Goal: Task Accomplishment & Management: Manage account settings

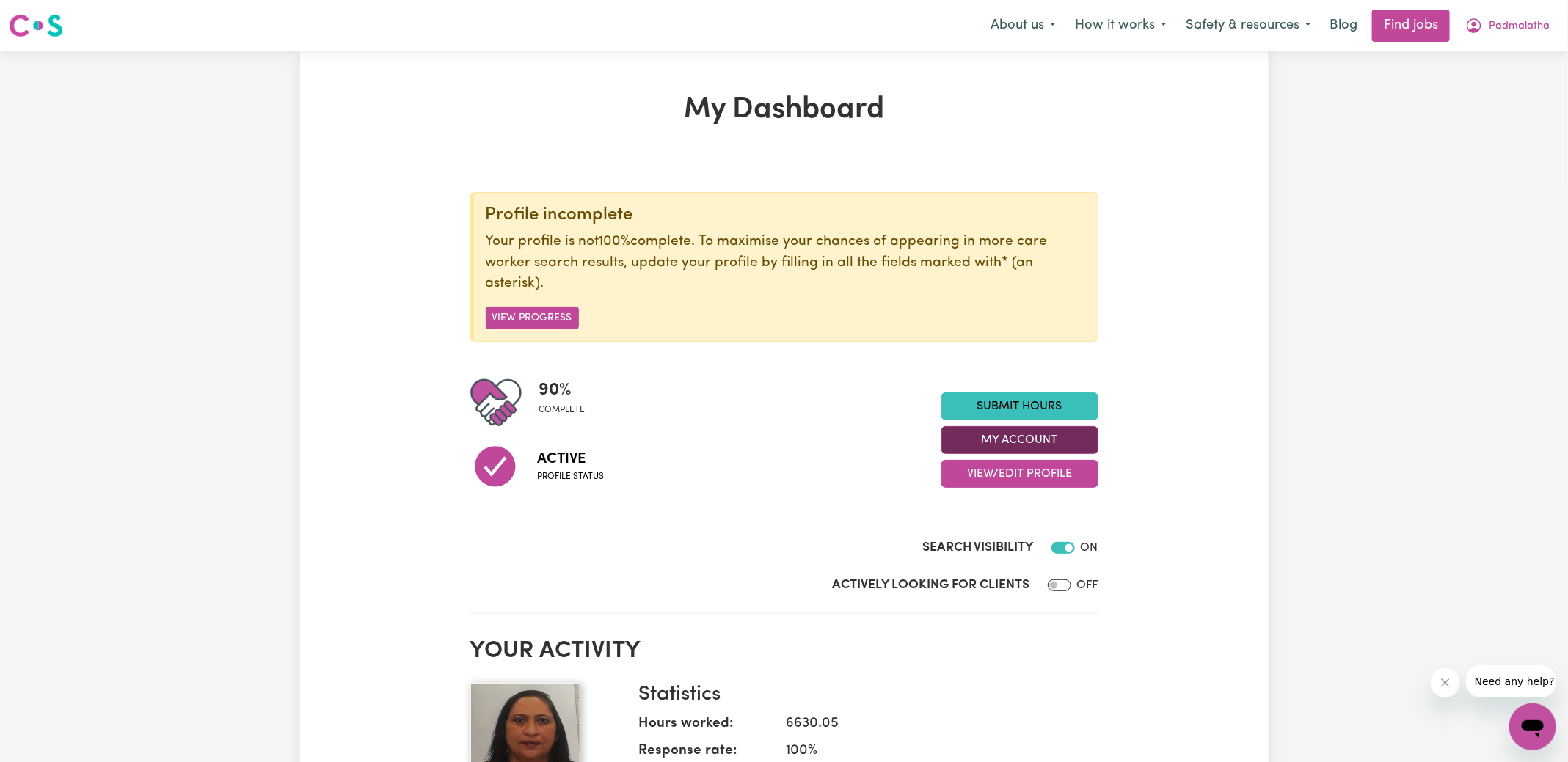
click at [1066, 435] on button "My Account" at bounding box center [1019, 440] width 157 height 28
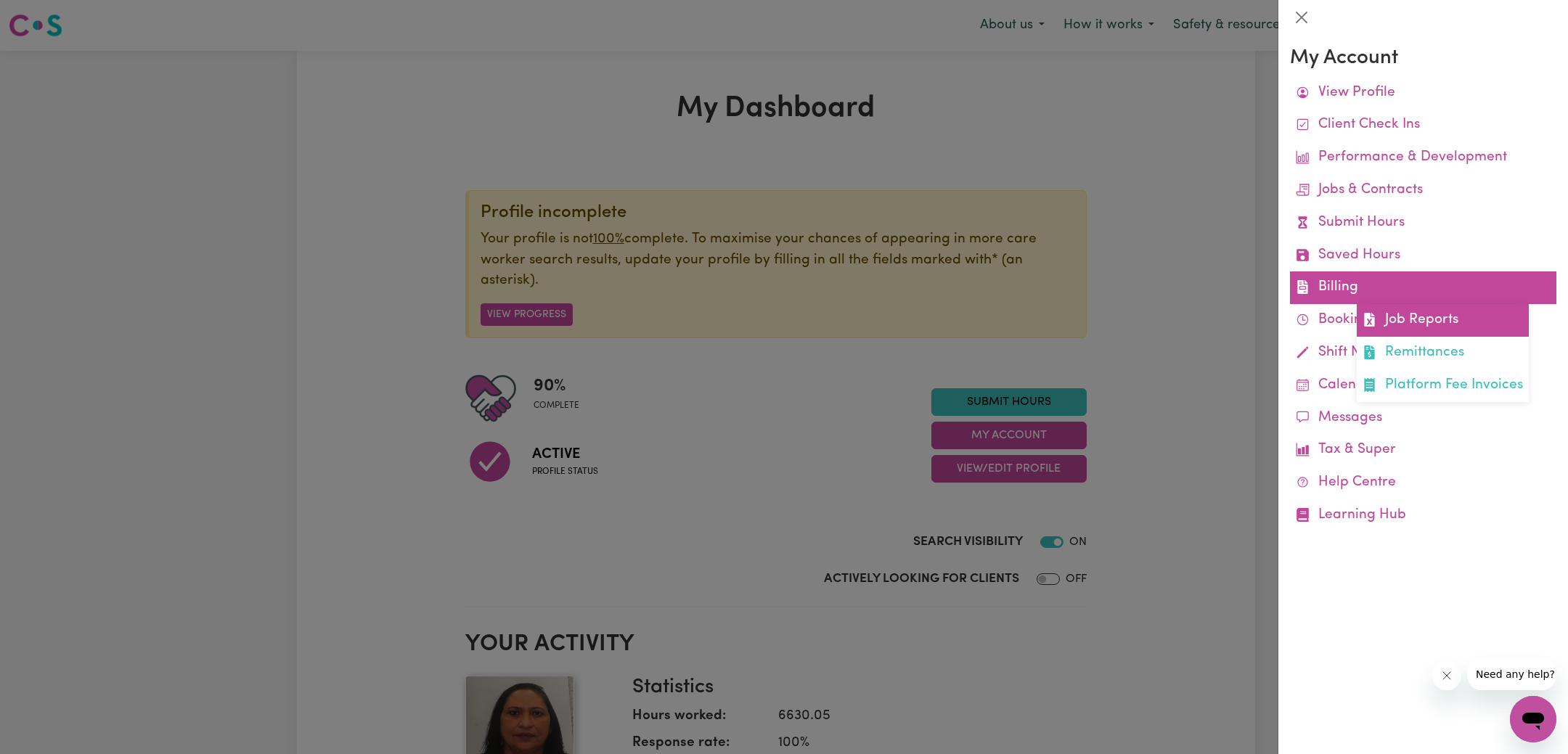
click at [1372, 314] on icon at bounding box center [1369, 319] width 14 height 14
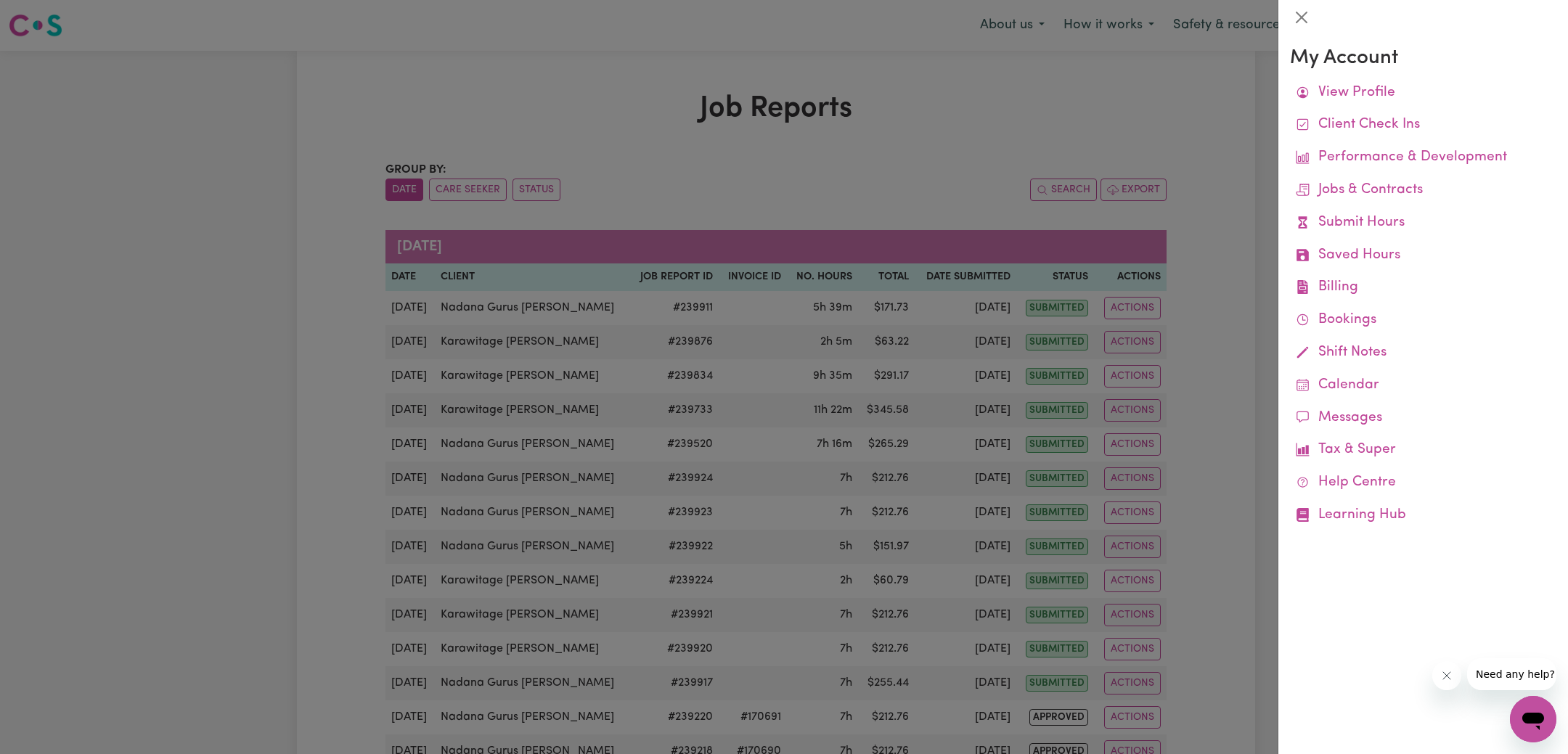
click at [970, 130] on div at bounding box center [784, 377] width 1568 height 754
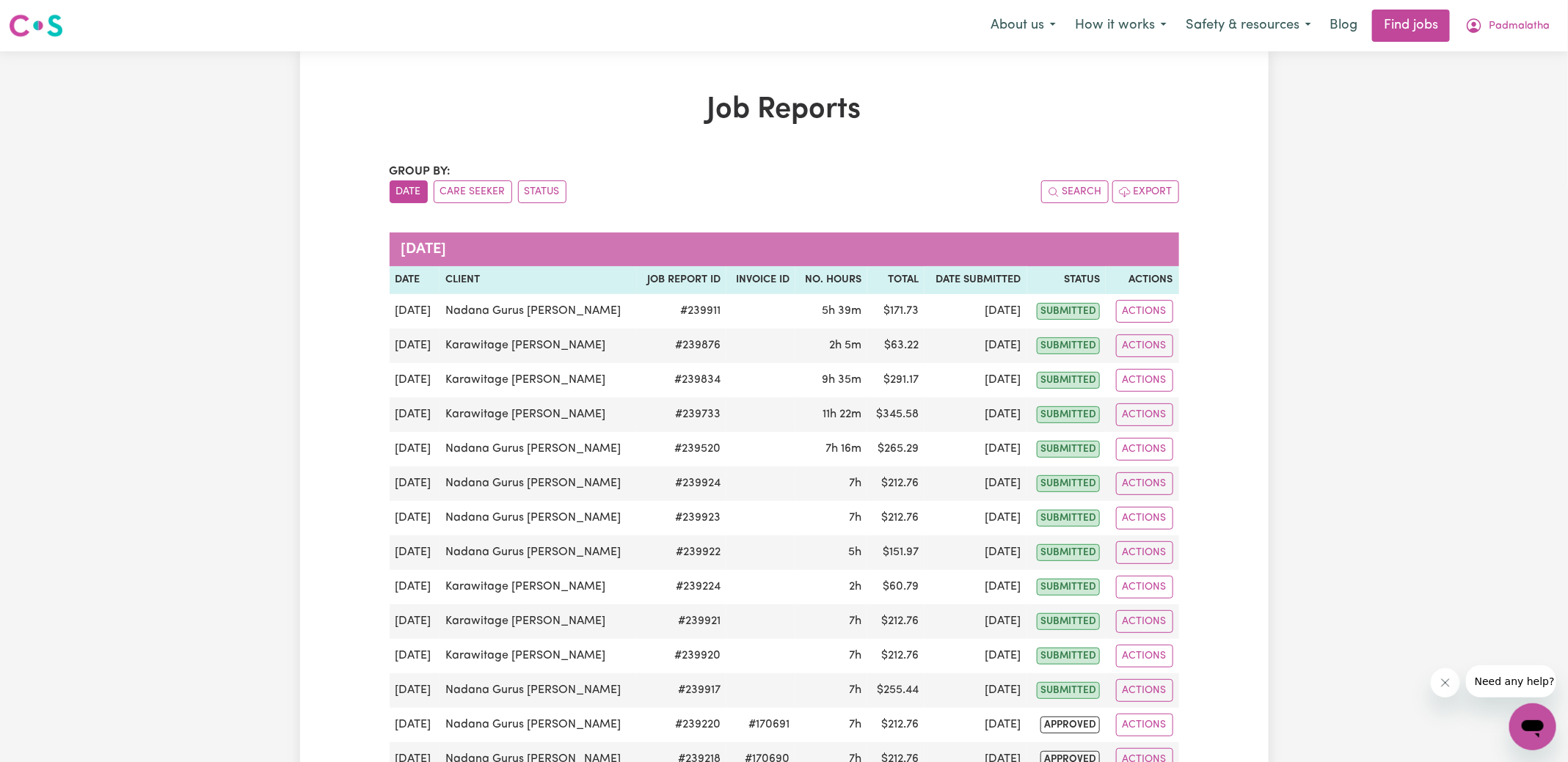
drag, startPoint x: 535, startPoint y: 196, endPoint x: 591, endPoint y: 189, distance: 56.4
click at [535, 196] on button "Status" at bounding box center [542, 192] width 48 height 23
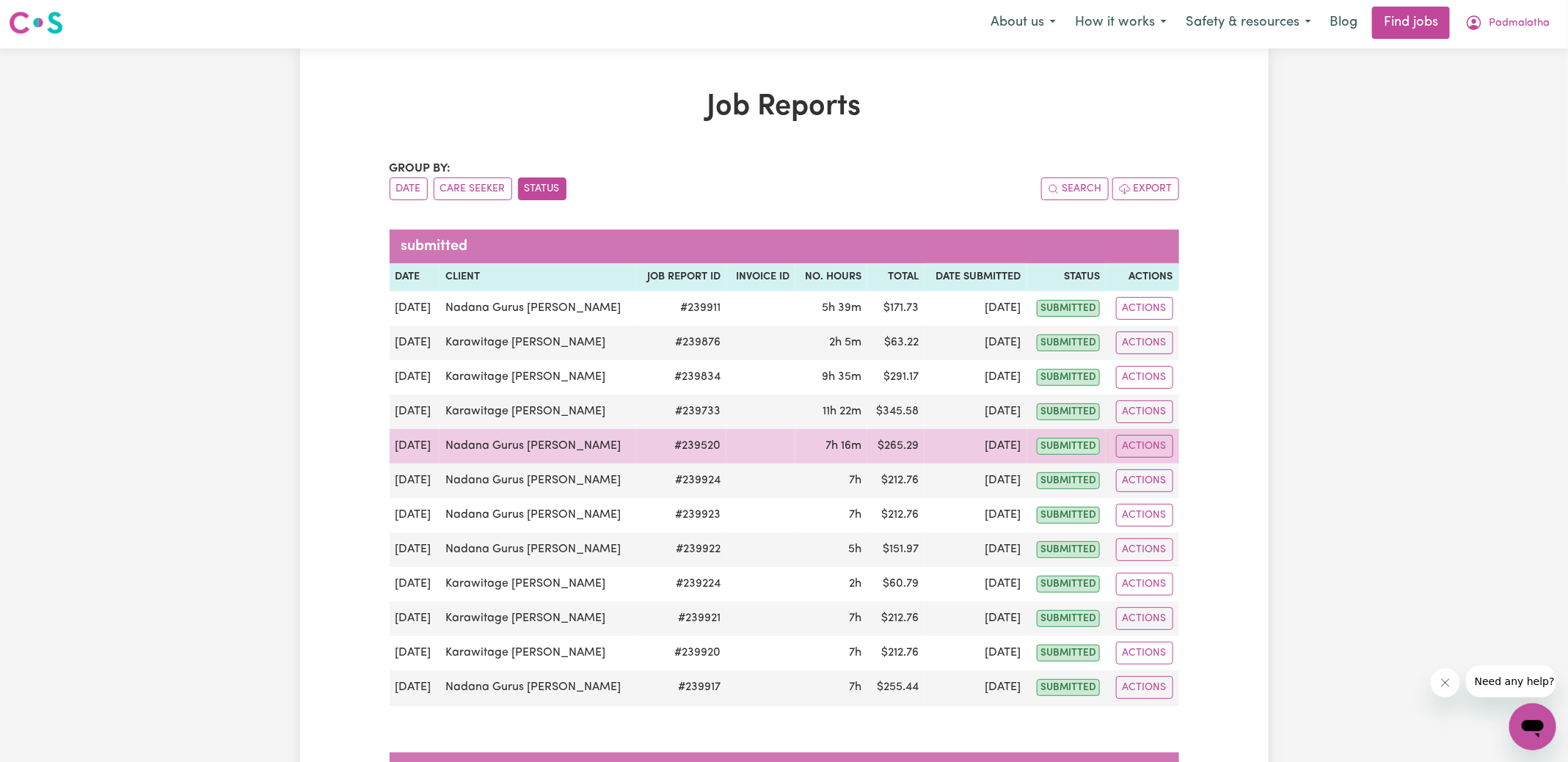
scroll to position [5, 0]
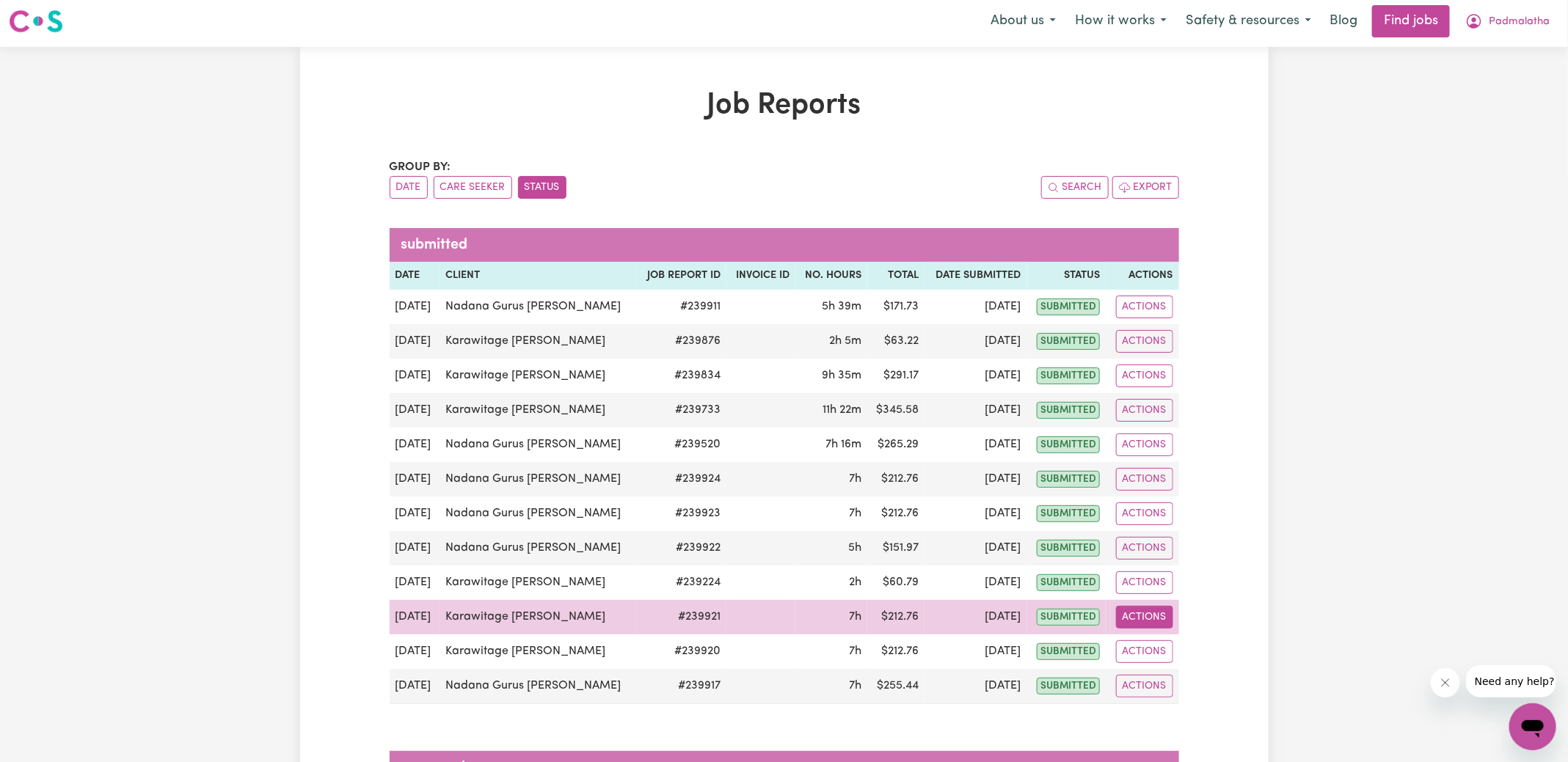
click at [1156, 618] on button "Actions" at bounding box center [1145, 617] width 57 height 23
click at [1178, 646] on link "View Job Report" at bounding box center [1180, 651] width 125 height 30
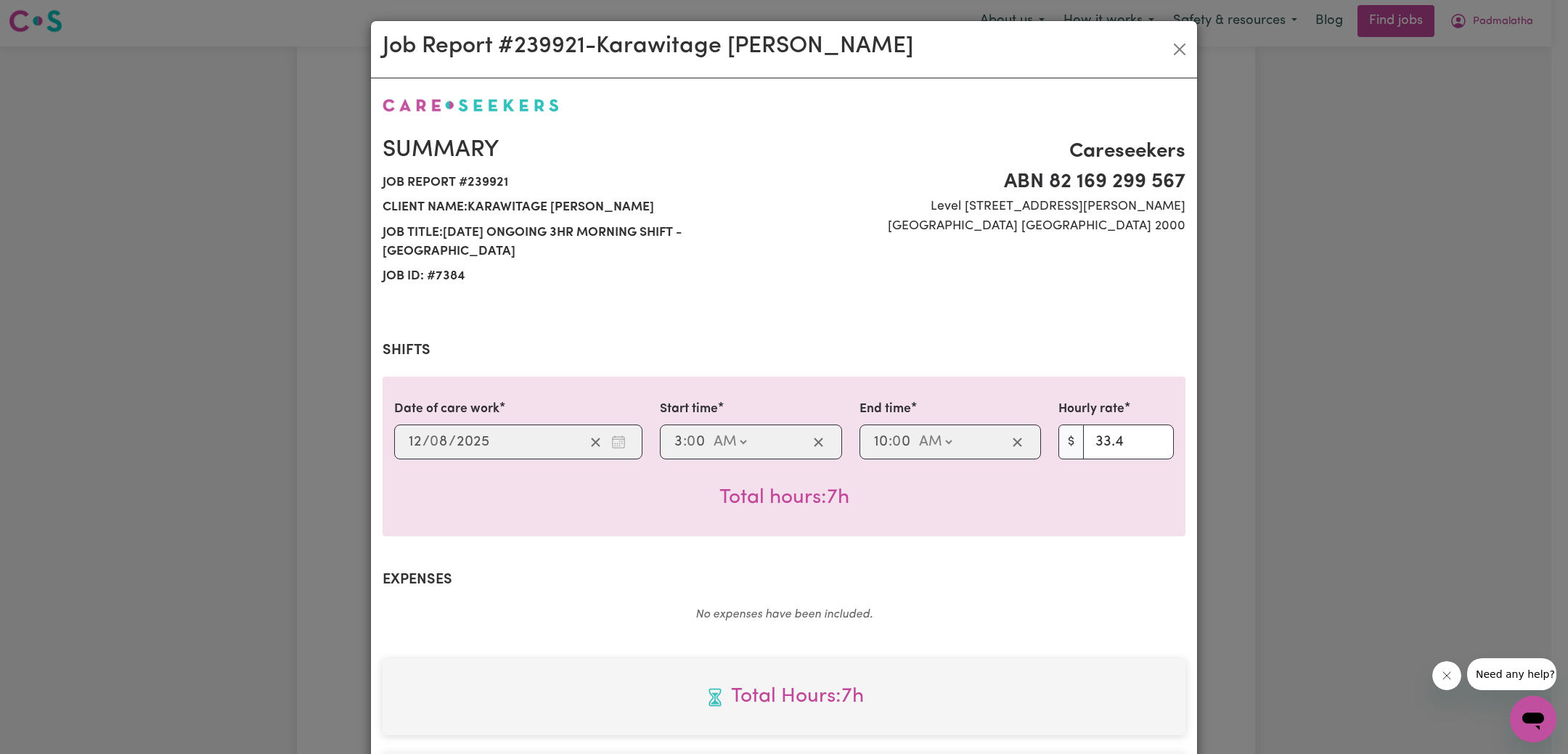
select select "33.4-Weekday"
click at [1277, 462] on div "Job Report # 239921 - Karawitage Kamalanathan Summary Job report # 239921 Clien…" at bounding box center [784, 377] width 1568 height 754
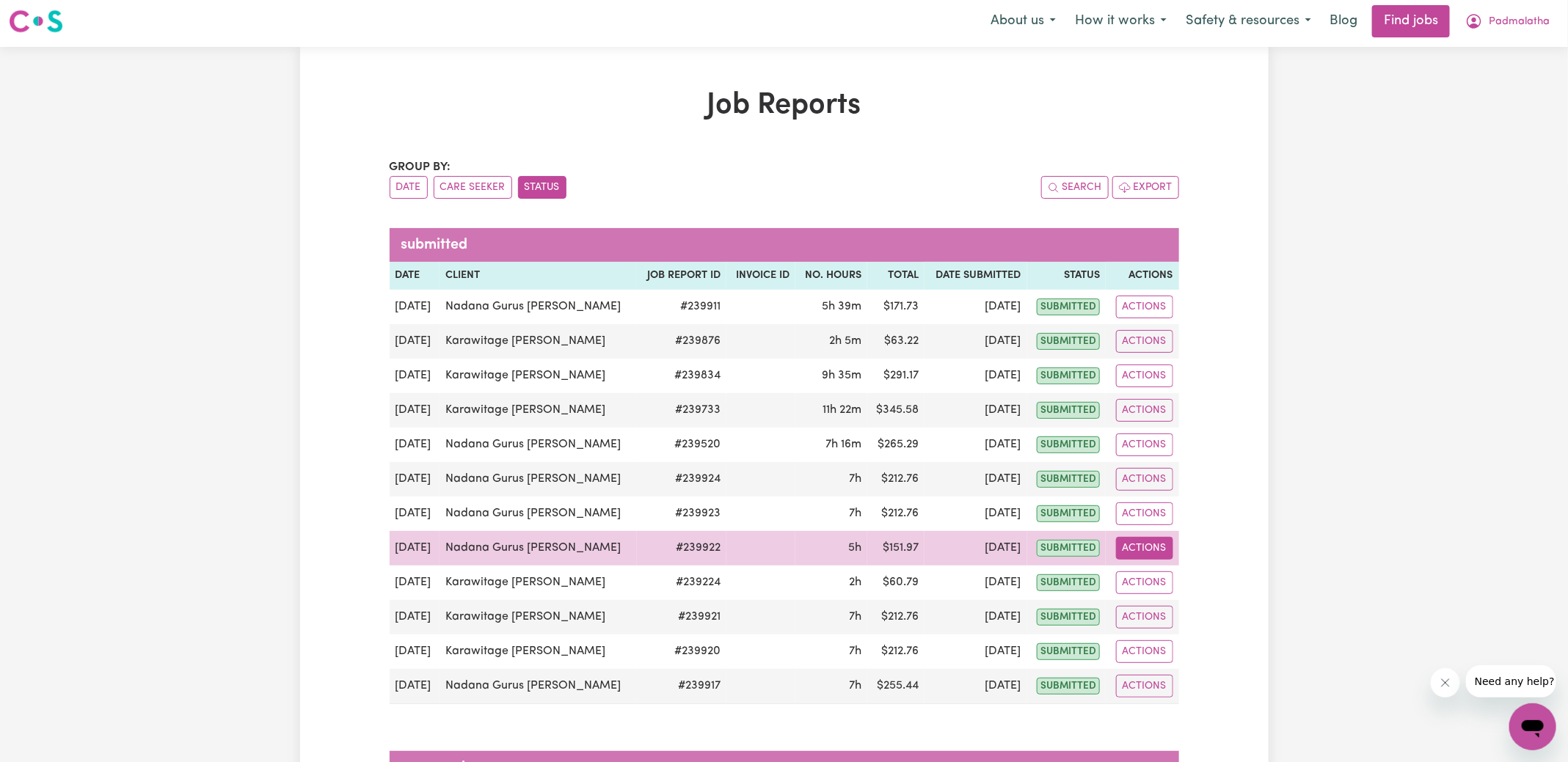
click at [1130, 544] on button "Actions" at bounding box center [1145, 548] width 57 height 23
click at [1166, 570] on link "View Job Report" at bounding box center [1180, 582] width 125 height 30
select select "33.4-Weekday"
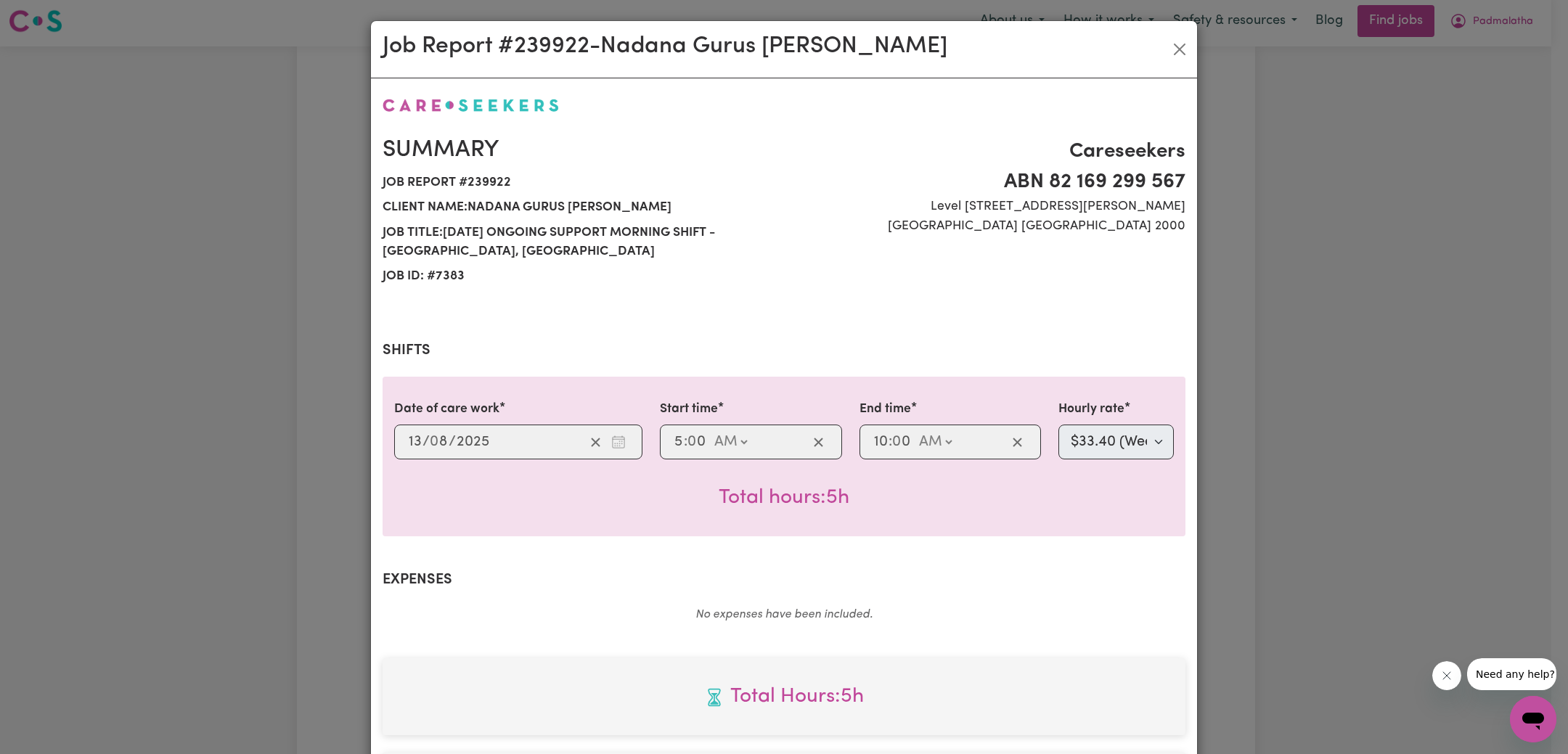
click at [1253, 523] on div "Job Report # 239922 - Nadana Gurus Kamalanathan Summary Job report # 239922 Cli…" at bounding box center [784, 377] width 1568 height 754
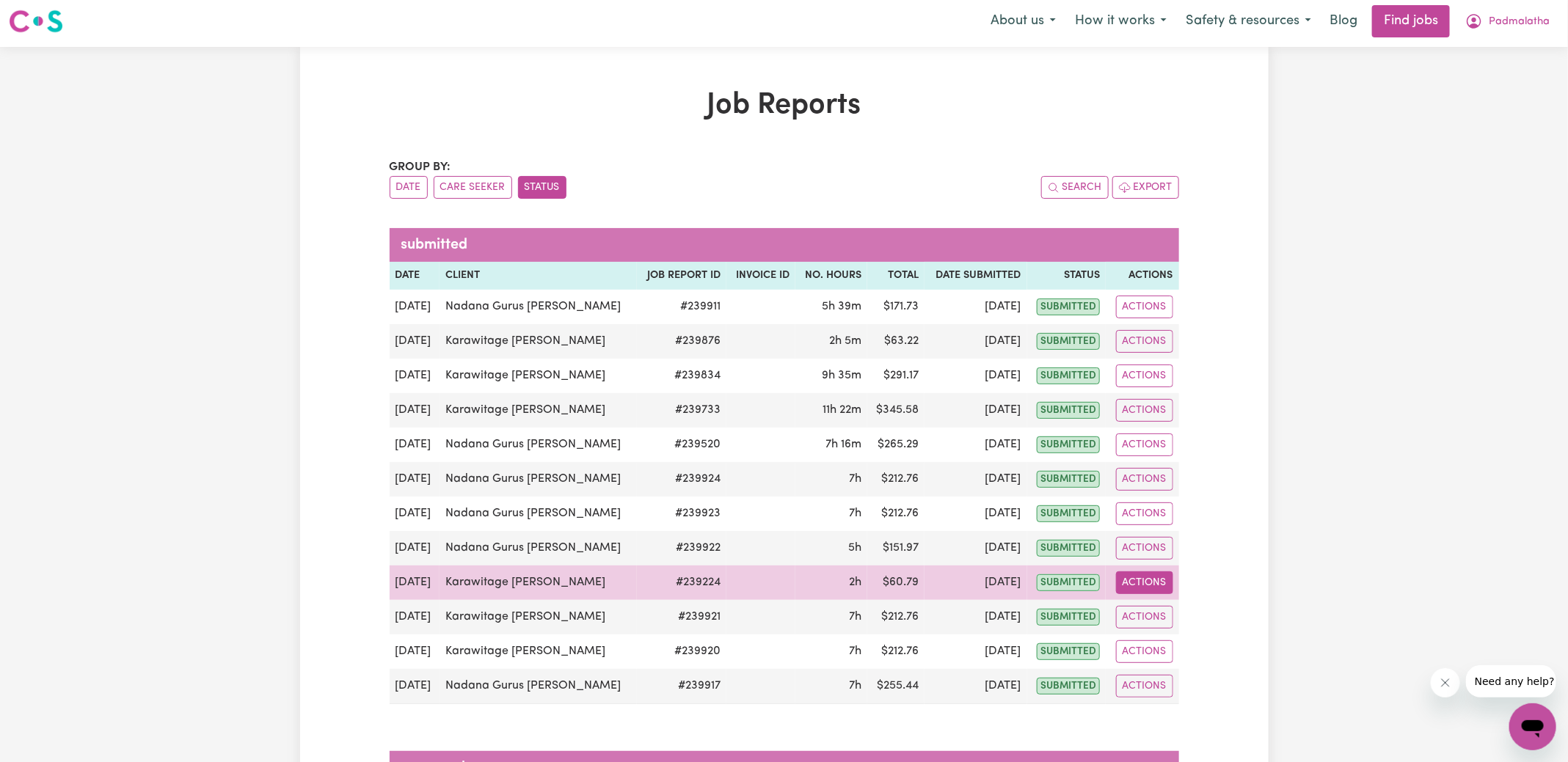
click at [1121, 579] on button "Actions" at bounding box center [1145, 583] width 57 height 23
click at [1144, 603] on link "View Job Report" at bounding box center [1180, 616] width 125 height 30
select select "33.4-Weekday"
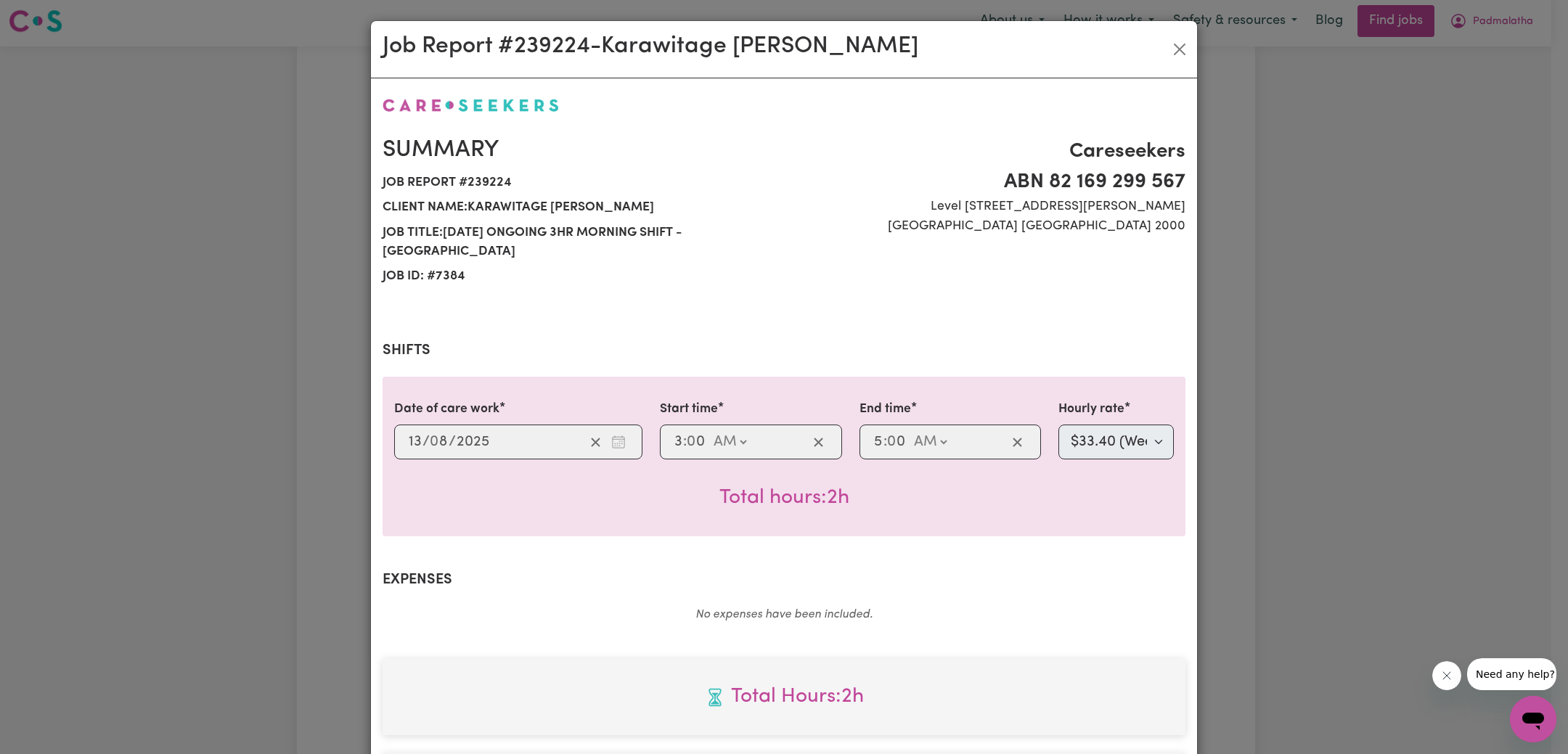
click at [1274, 602] on div "Job Report # 239224 - Karawitage Kamalanathan Summary Job report # 239224 Clien…" at bounding box center [784, 377] width 1568 height 754
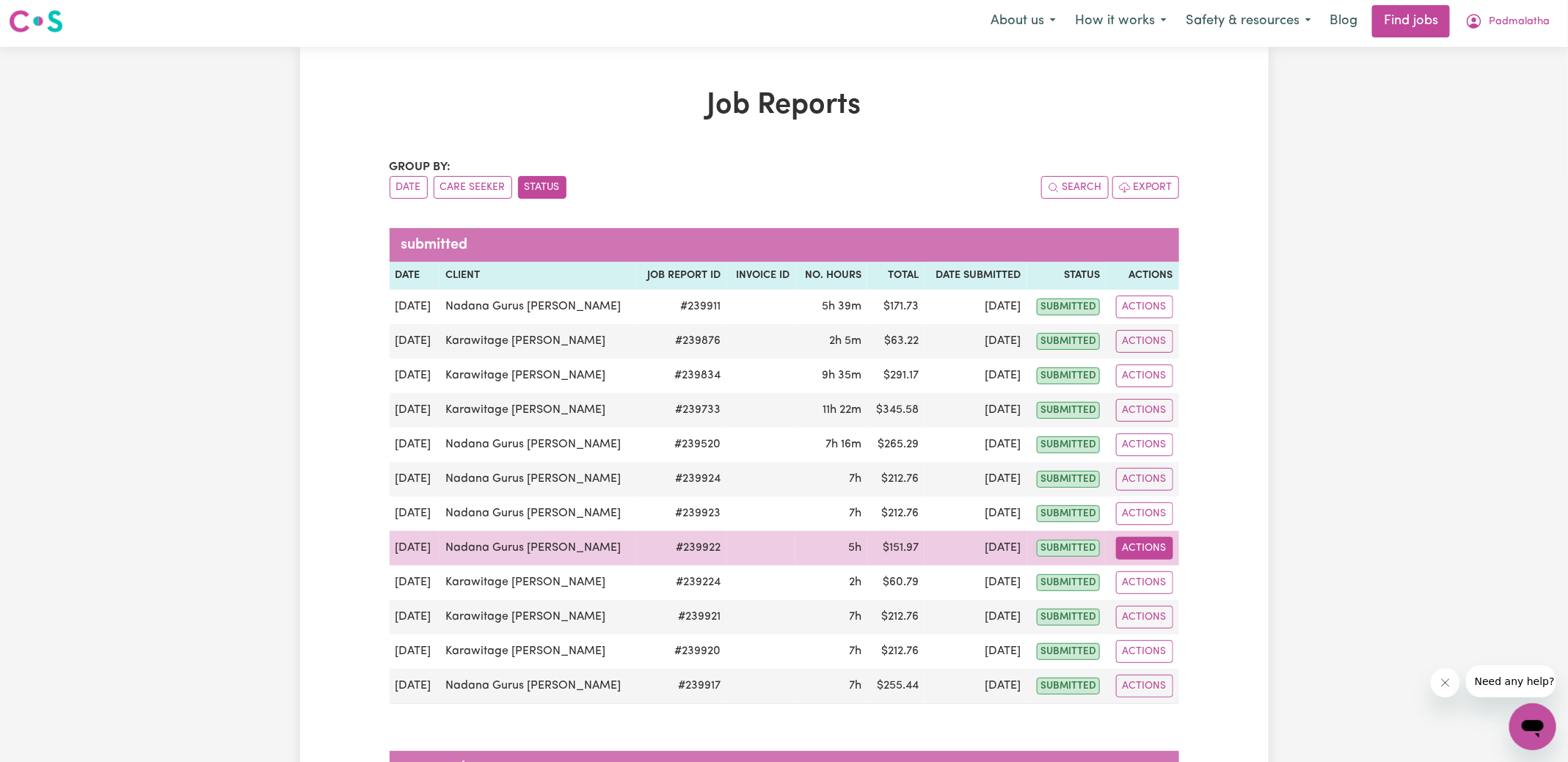
click at [1142, 545] on button "Actions" at bounding box center [1145, 548] width 57 height 23
click at [1146, 568] on link "View Job Report" at bounding box center [1180, 582] width 125 height 30
select select "33.4-Weekday"
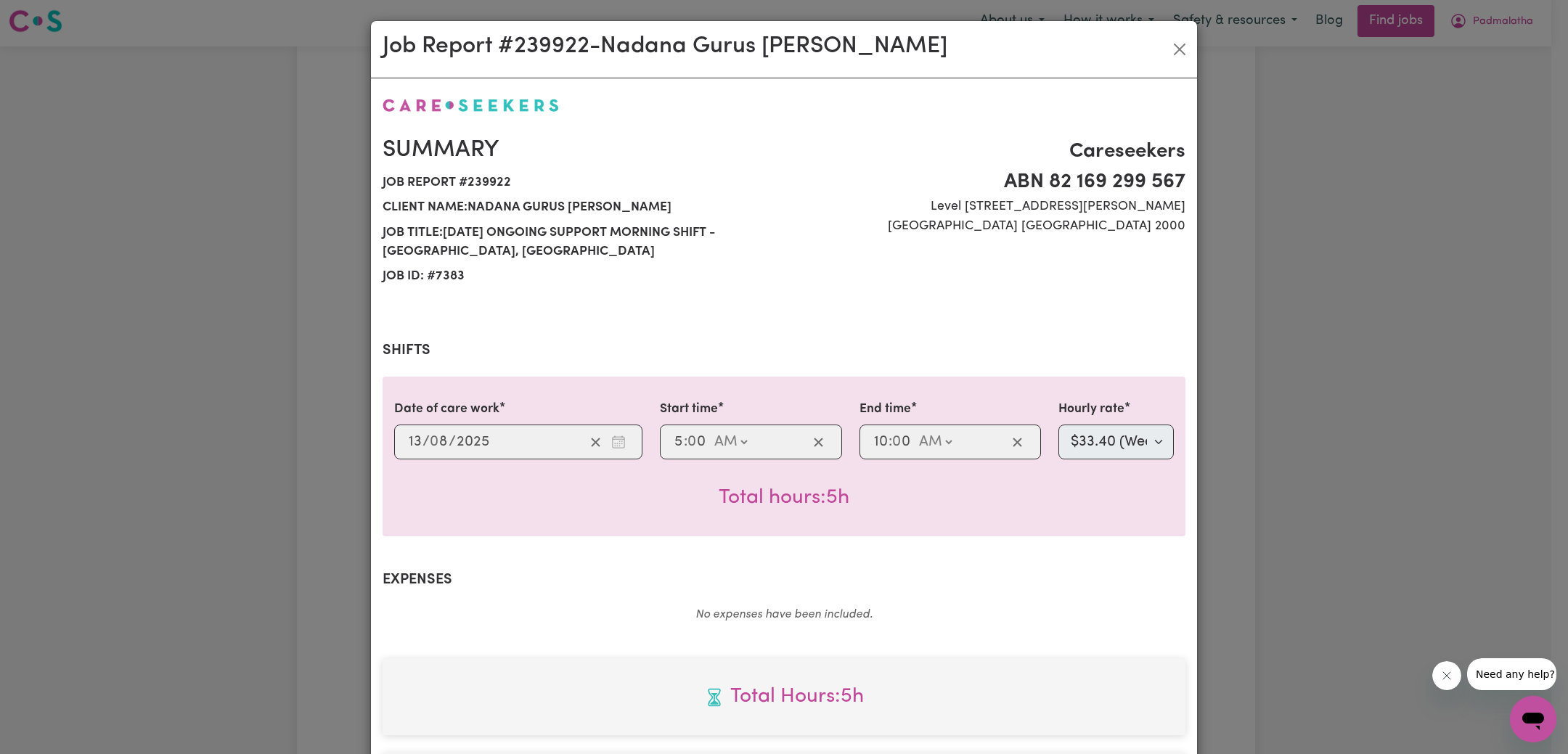
click at [1267, 495] on div "Job Report # 239922 - Nadana Gurus Kamalanathan Summary Job report # 239922 Cli…" at bounding box center [784, 377] width 1568 height 754
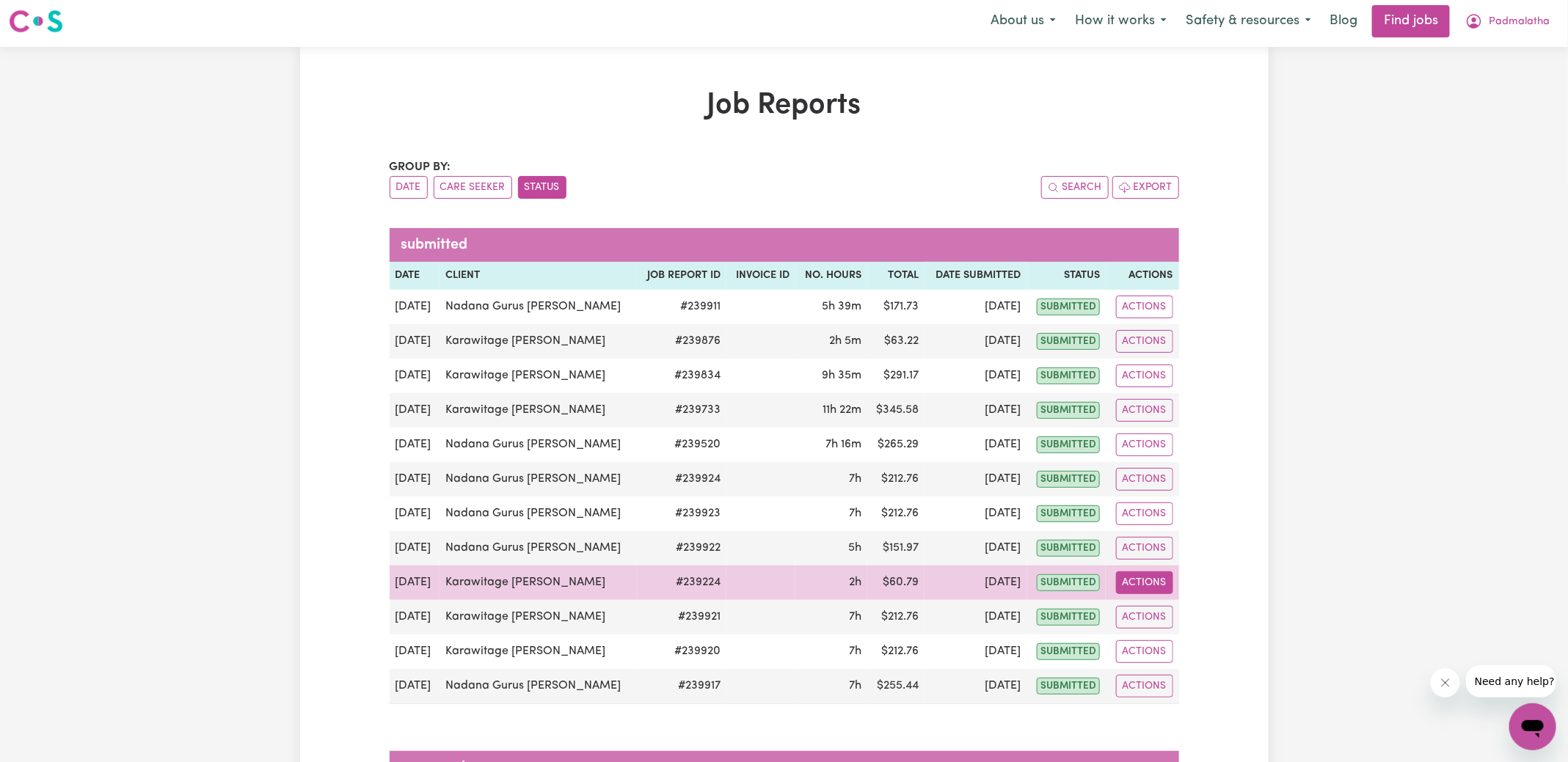
click at [1159, 585] on button "Actions" at bounding box center [1145, 583] width 57 height 23
click at [1191, 612] on link "View Job Report" at bounding box center [1180, 616] width 125 height 30
select select "33.4-Weekday"
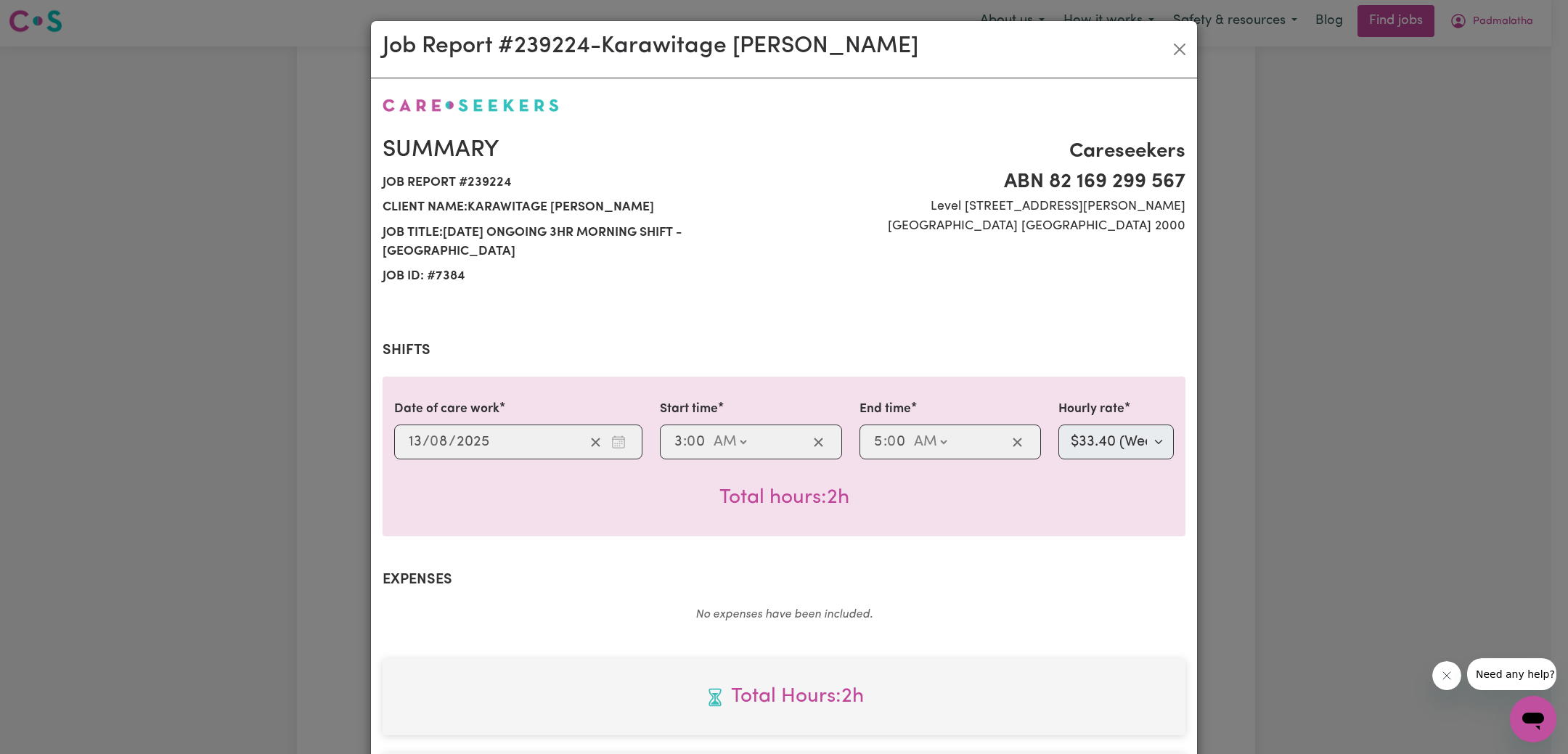
click at [1323, 525] on div "Job Report # 239224 - Karawitage Kamalanathan Summary Job report # 239224 Clien…" at bounding box center [784, 377] width 1568 height 754
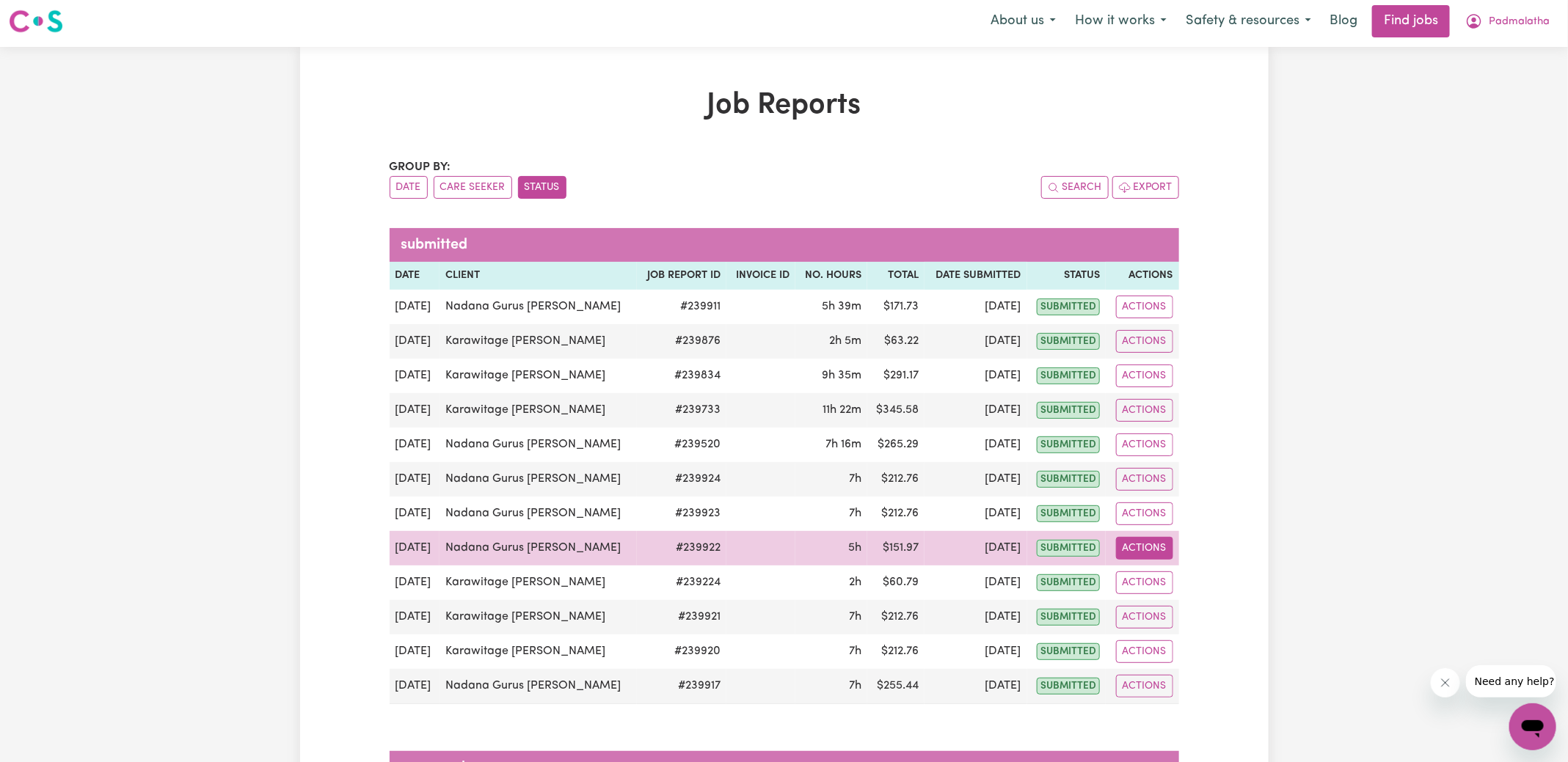
click at [1128, 545] on button "Actions" at bounding box center [1145, 548] width 57 height 23
click at [1158, 571] on link "View Job Report" at bounding box center [1180, 582] width 125 height 30
select select "33.4-Weekday"
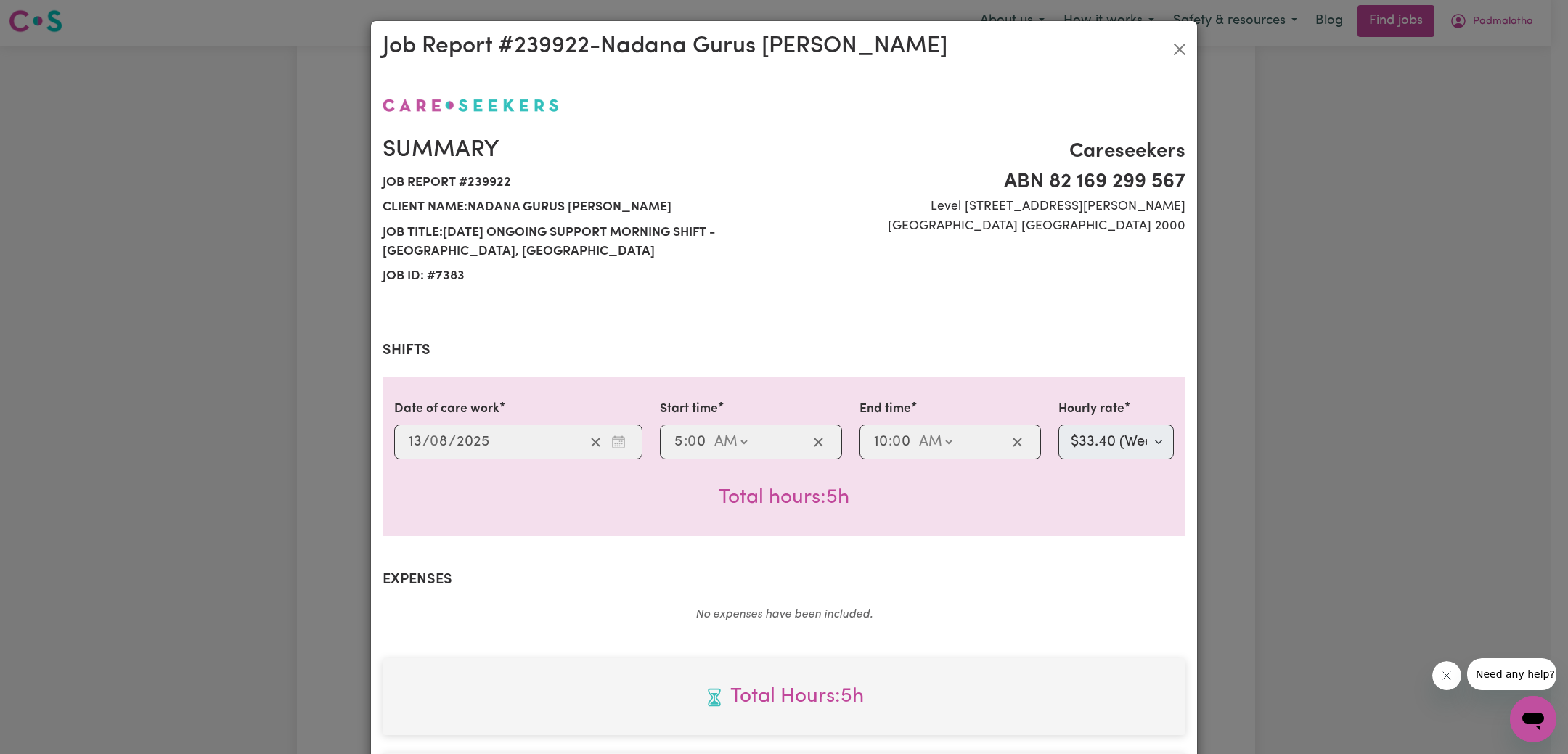
click at [1301, 559] on div "Job Report # 239922 - Nadana Gurus Kamalanathan Summary Job report # 239922 Cli…" at bounding box center [784, 377] width 1568 height 754
